Goal: Task Accomplishment & Management: Use online tool/utility

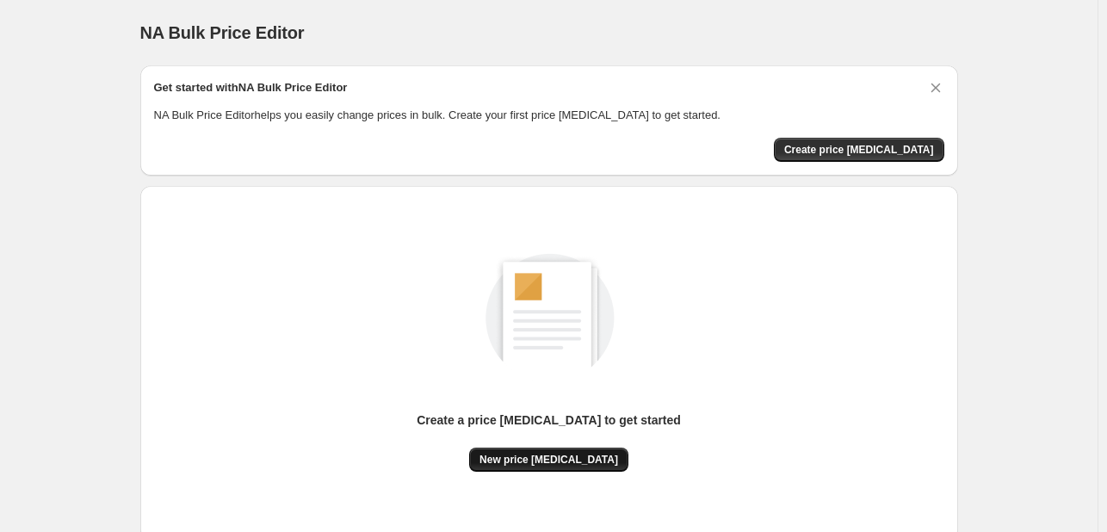
click at [544, 466] on span "New price [MEDICAL_DATA]" at bounding box center [549, 460] width 139 height 14
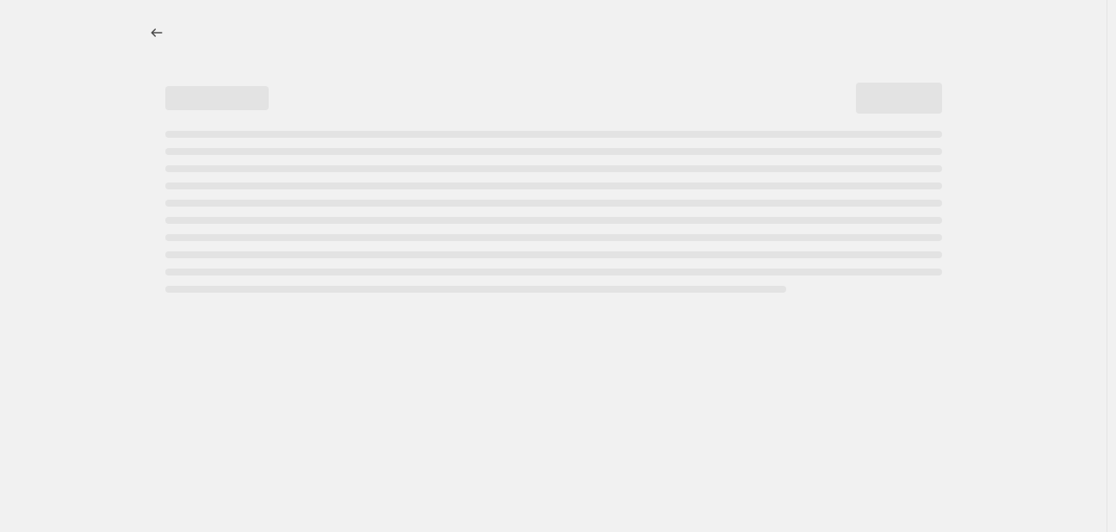
select select "percentage"
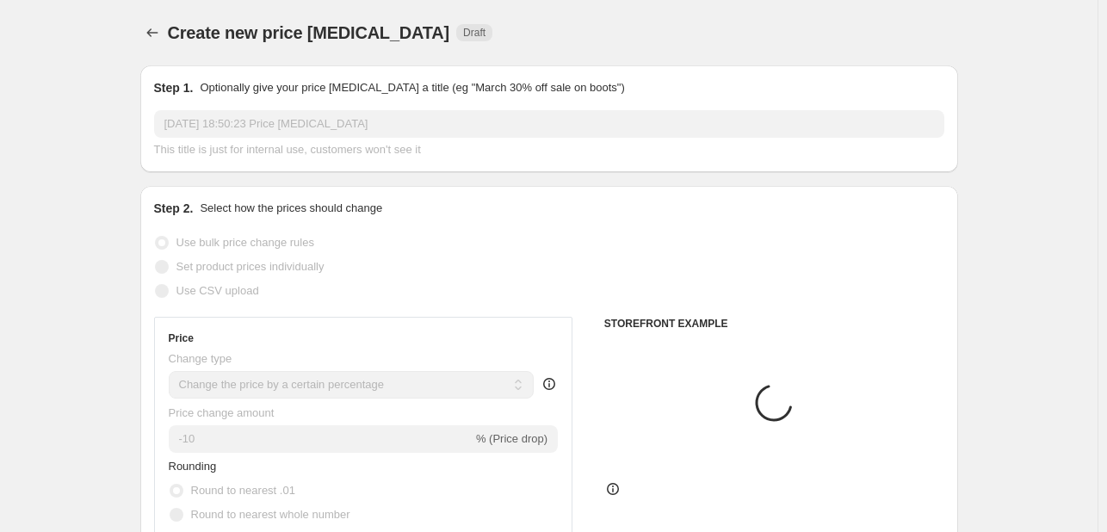
scroll to position [86, 0]
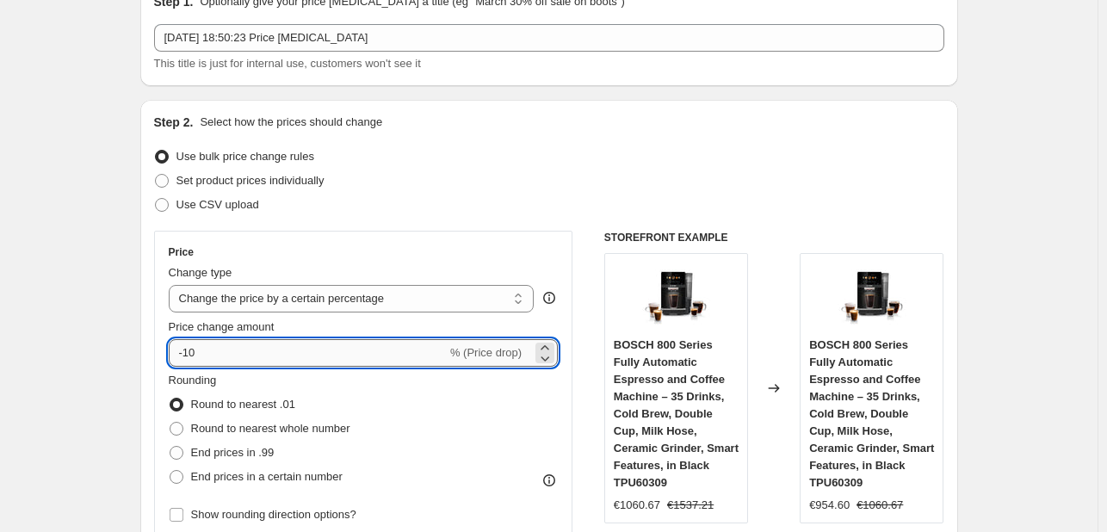
click at [276, 359] on input "-10" at bounding box center [308, 353] width 278 height 28
type input "-1"
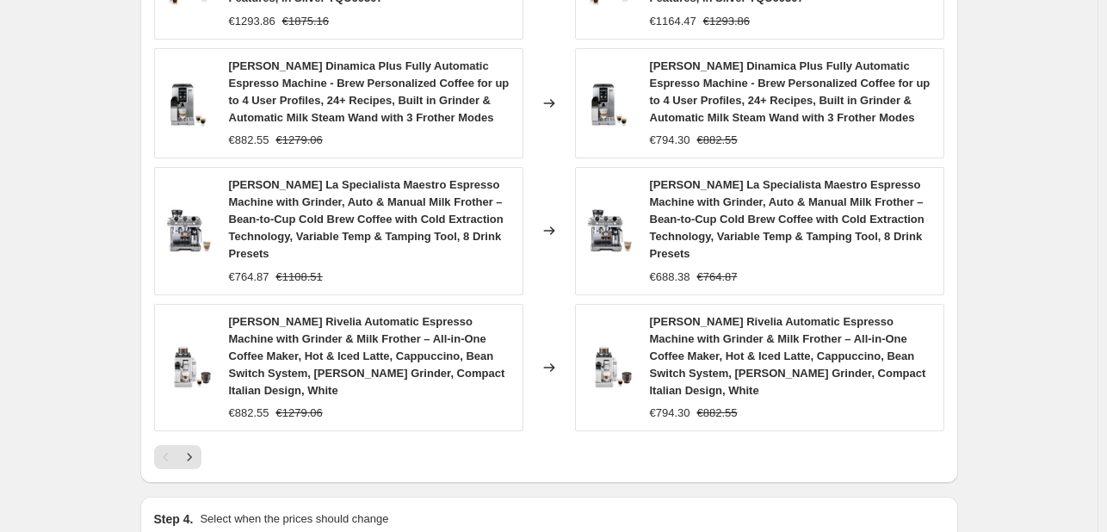
scroll to position [1405, 0]
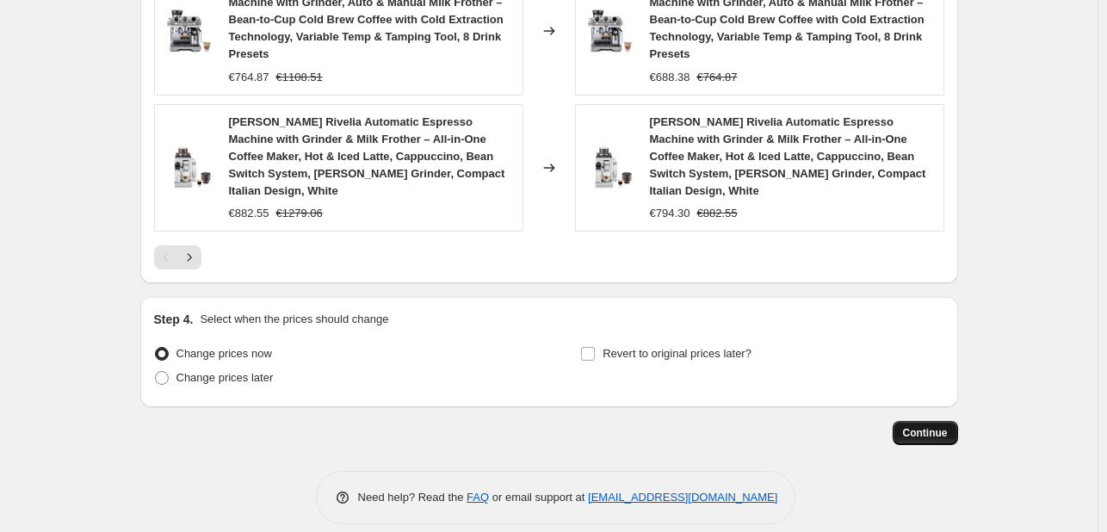
type input "-30"
click at [952, 422] on button "Continue" at bounding box center [925, 433] width 65 height 24
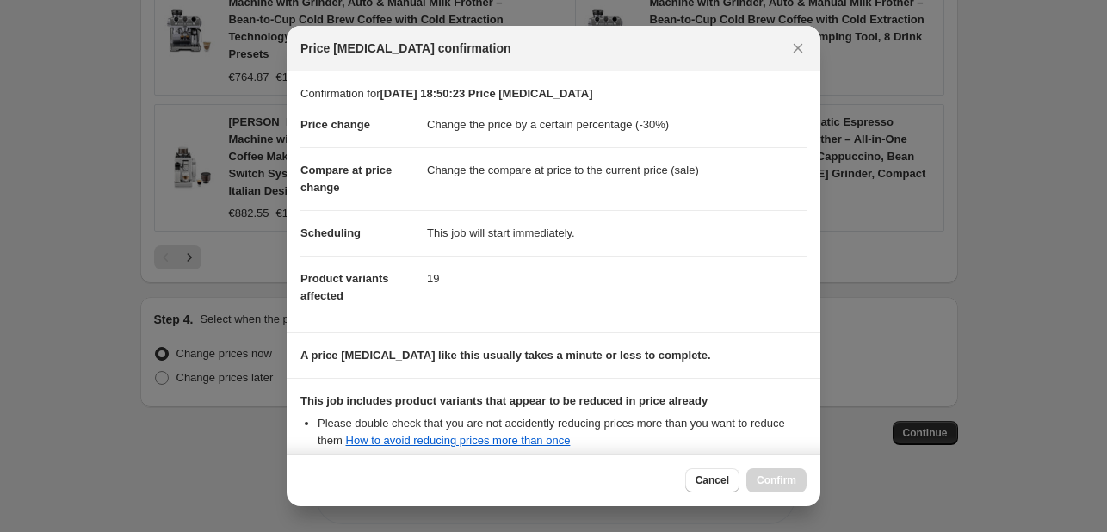
click at [784, 477] on div "Cancel Confirm" at bounding box center [745, 480] width 121 height 24
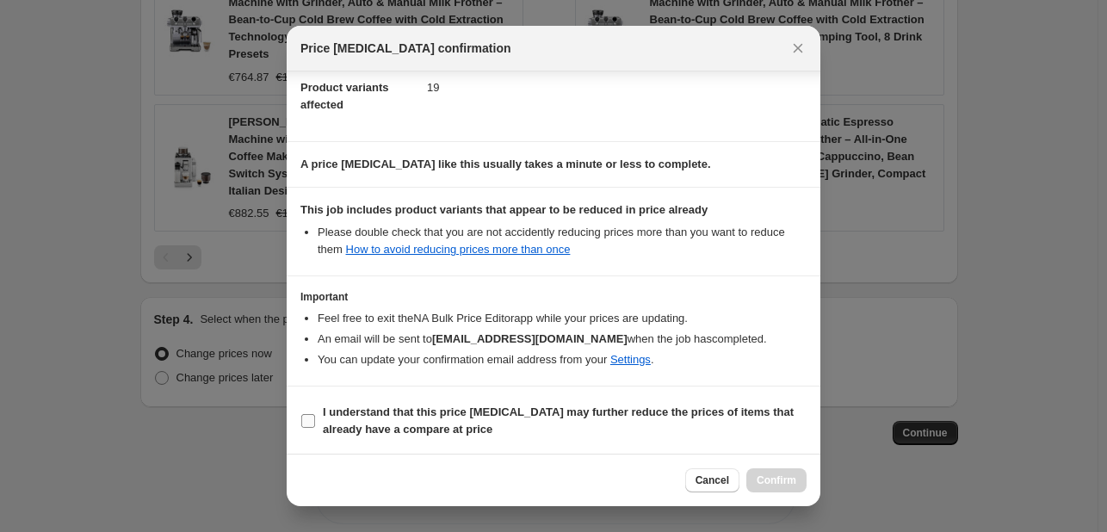
click at [317, 419] on label "I understand that this price [MEDICAL_DATA] may further reduce the prices of it…" at bounding box center [554, 420] width 506 height 41
click at [315, 419] on input "I understand that this price [MEDICAL_DATA] may further reduce the prices of it…" at bounding box center [308, 421] width 14 height 14
checkbox input "true"
click at [778, 486] on span "Confirm" at bounding box center [777, 481] width 40 height 14
